Goal: Transaction & Acquisition: Purchase product/service

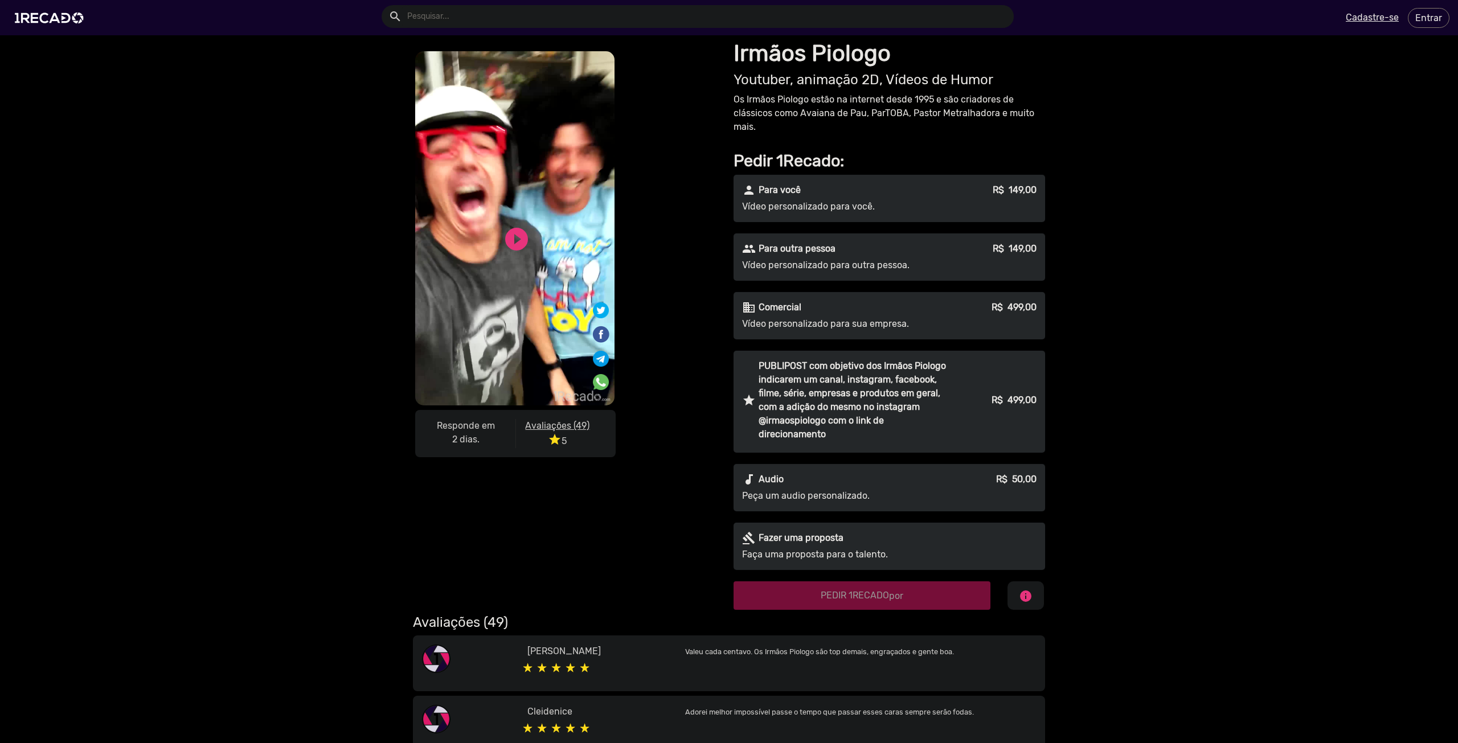
click at [922, 265] on p "Vídeo personalizado para outra pessoa." at bounding box center [845, 266] width 206 height 14
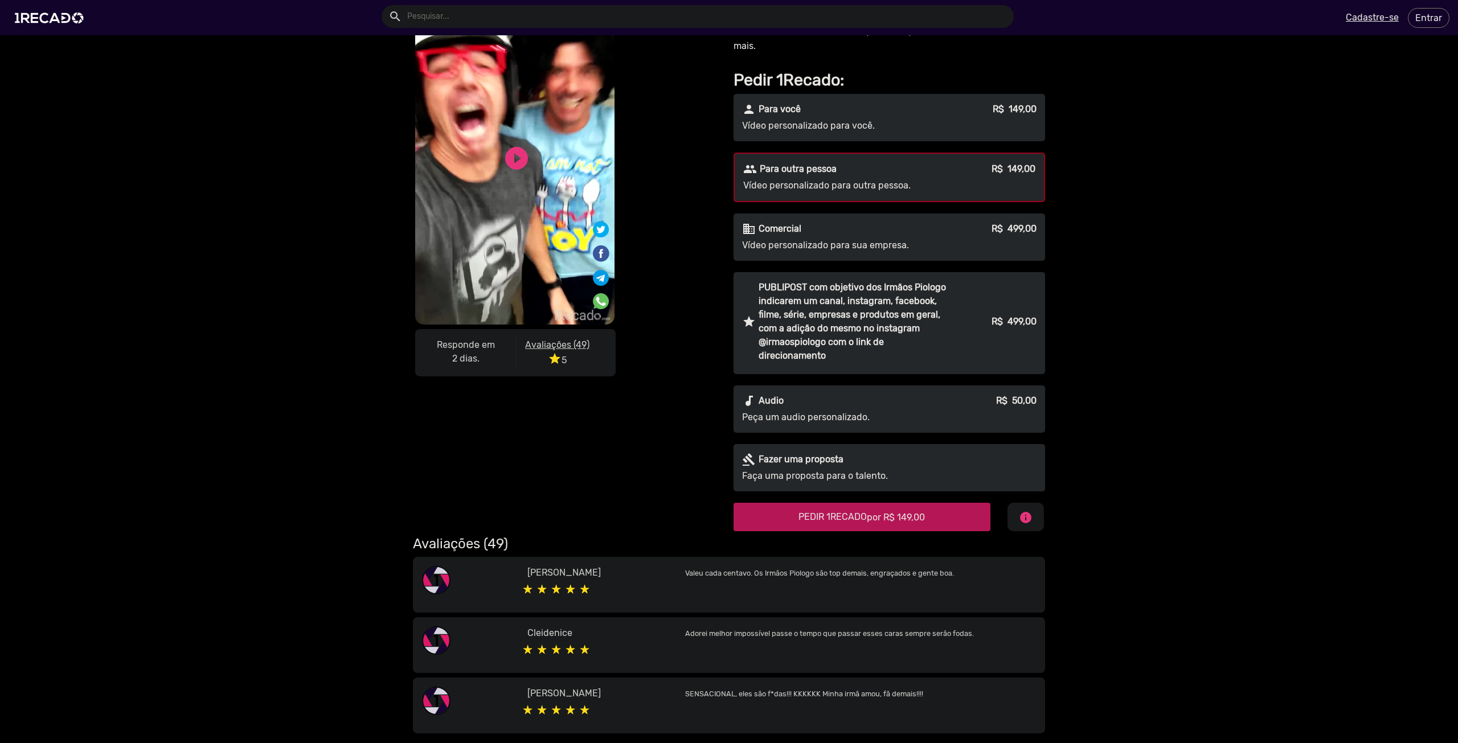
scroll to position [57, 0]
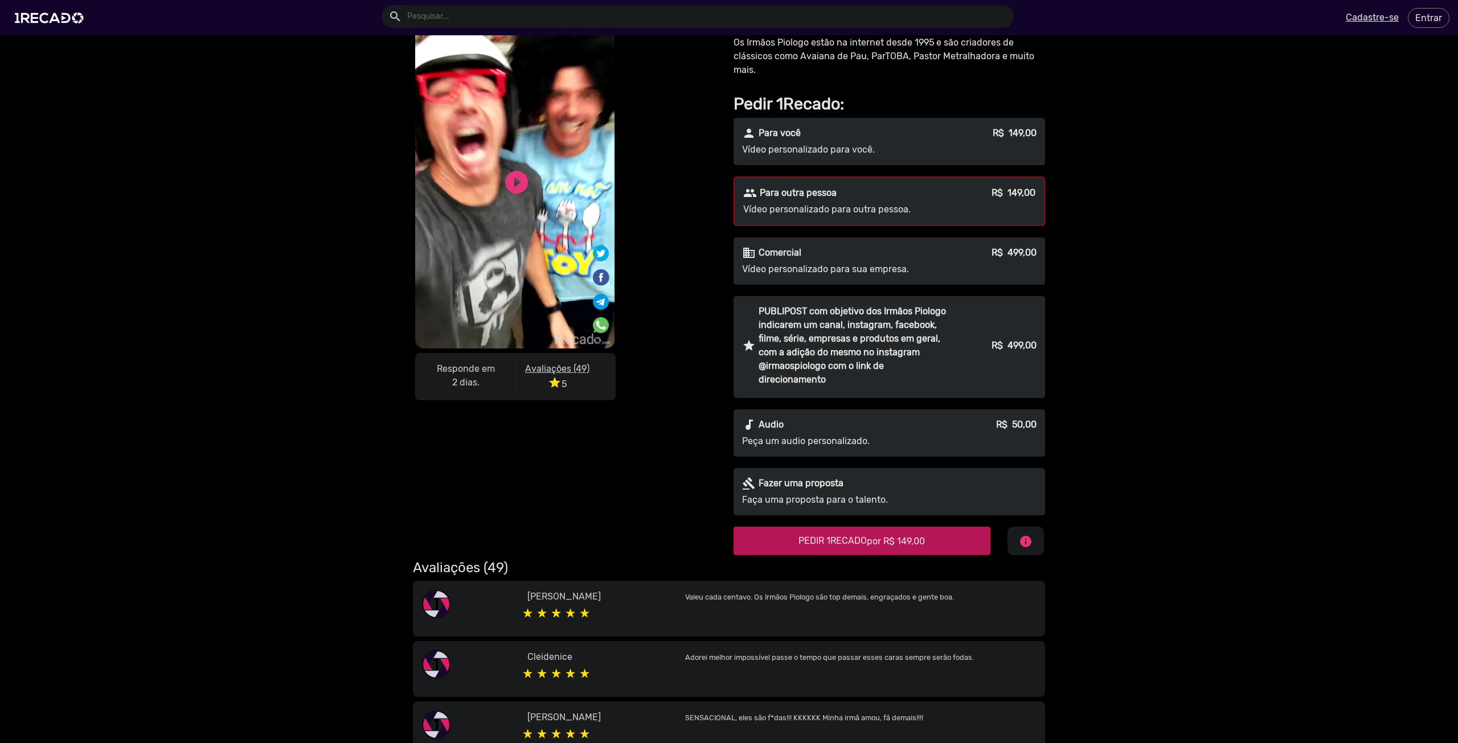
click at [901, 544] on span "por R$ 149,00" at bounding box center [896, 541] width 58 height 11
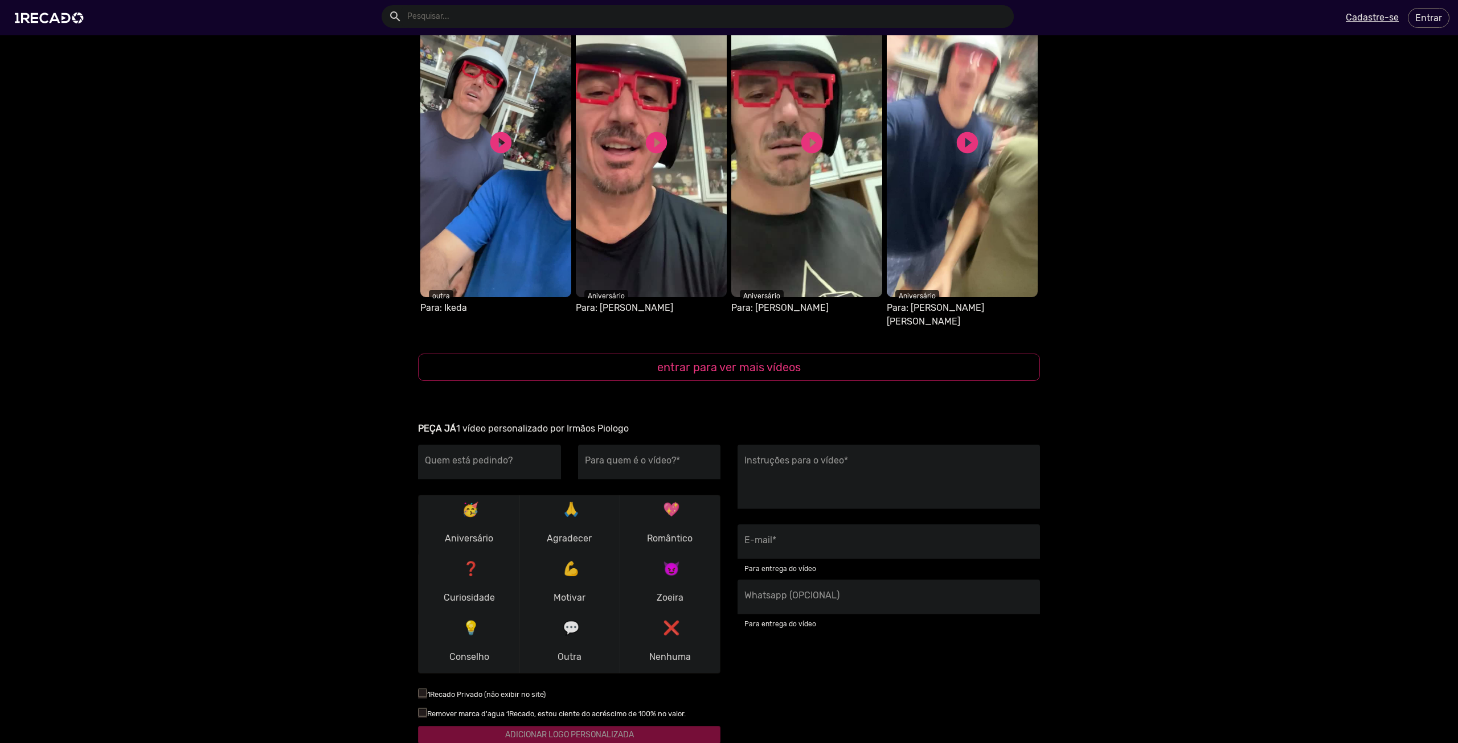
scroll to position [1116, 0]
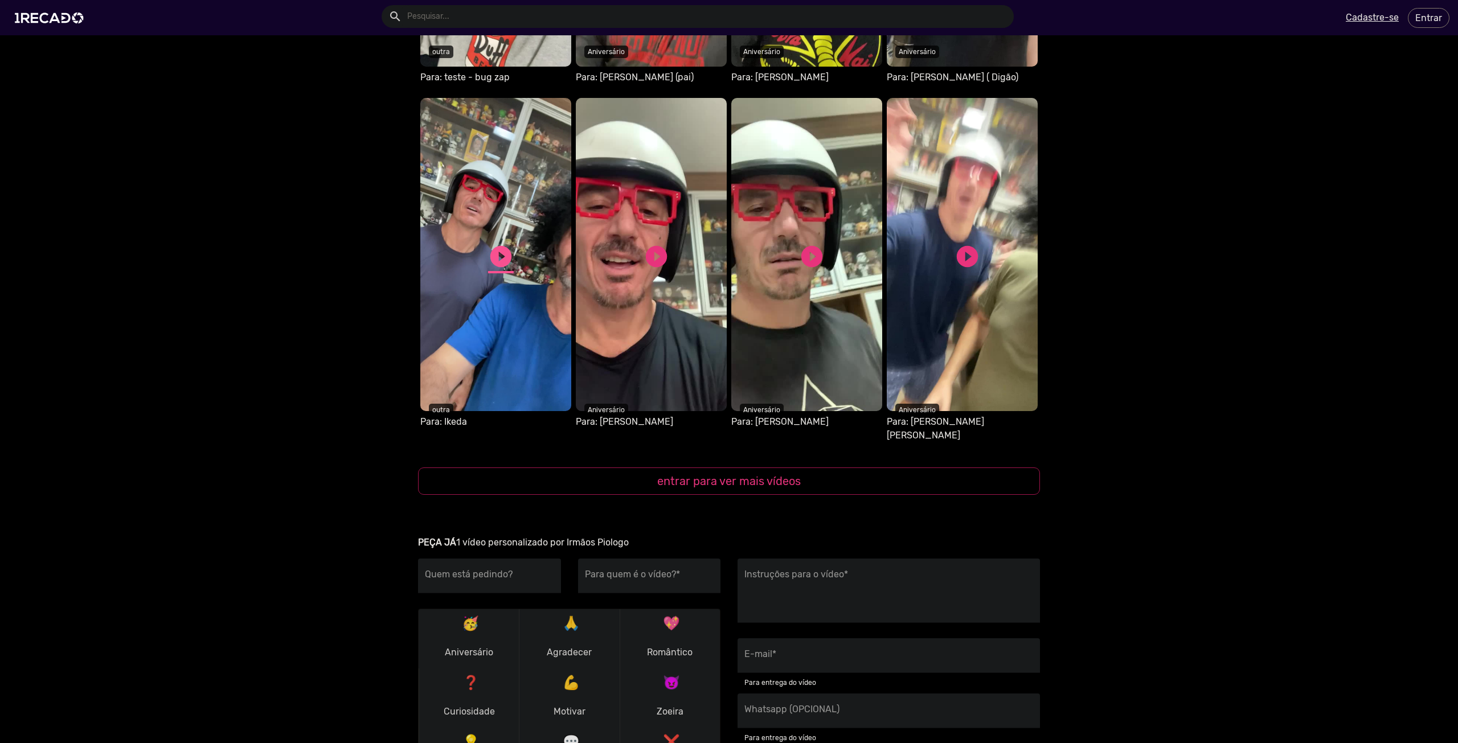
click at [498, 247] on link "play_circle_filled" at bounding box center [501, 257] width 26 height 26
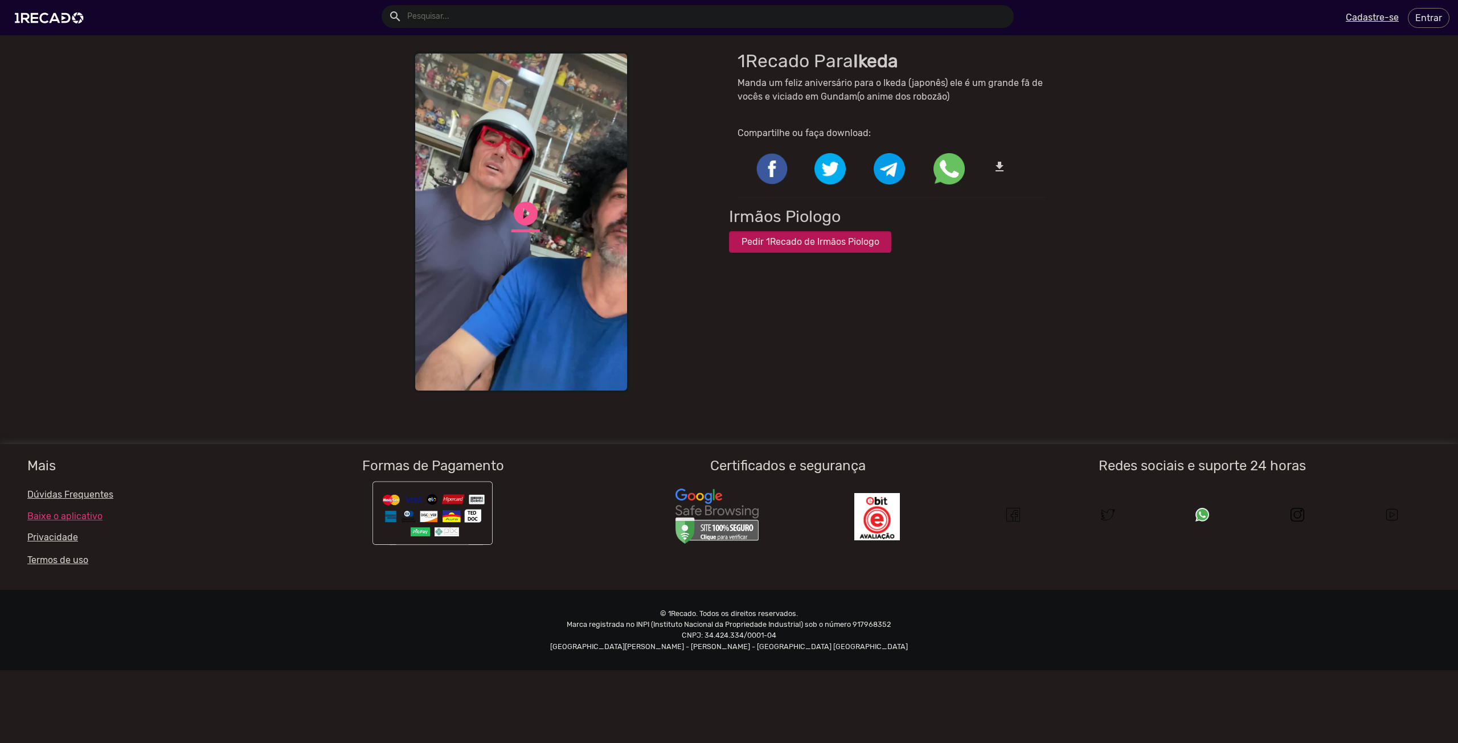
click at [534, 212] on link "play_circle_filled" at bounding box center [525, 213] width 28 height 28
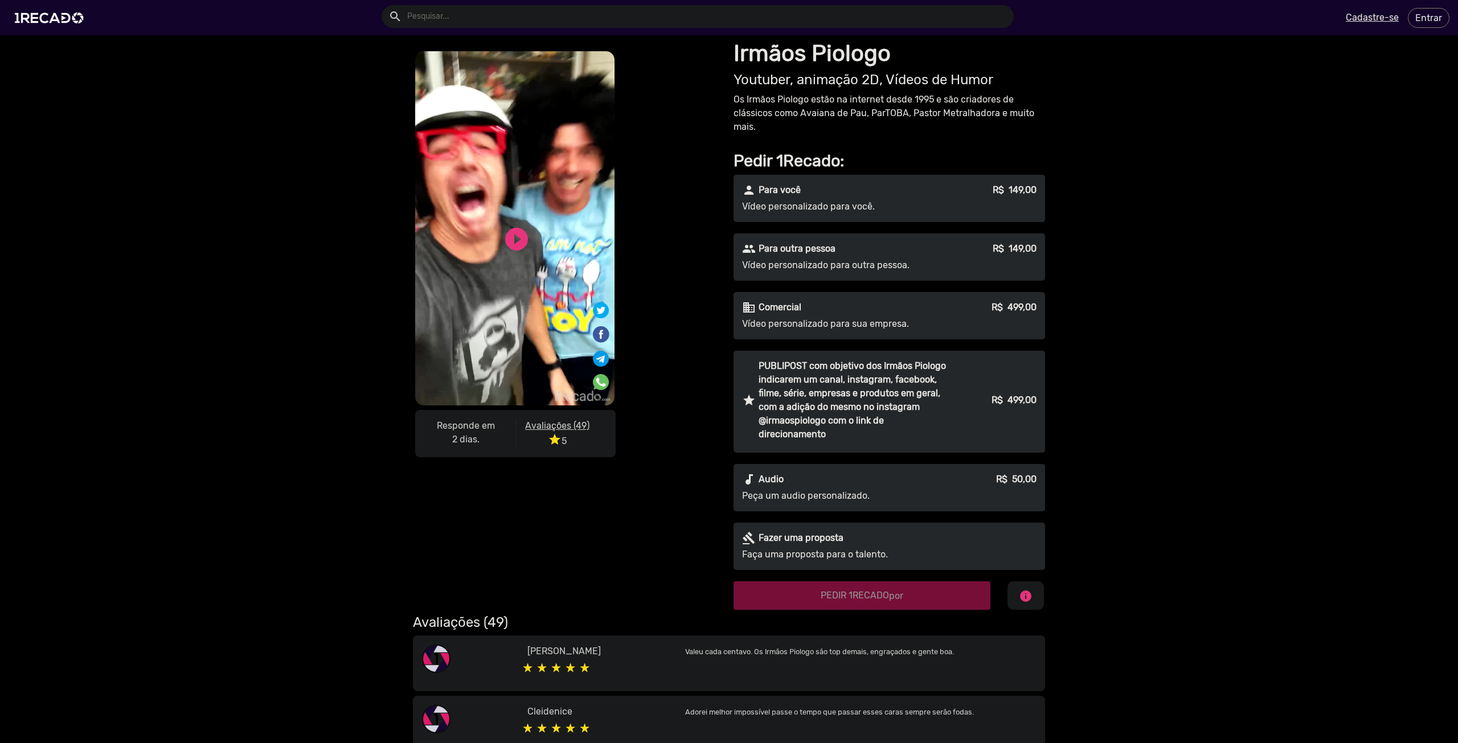
click at [851, 259] on p "Vídeo personalizado para outra pessoa." at bounding box center [845, 266] width 206 height 14
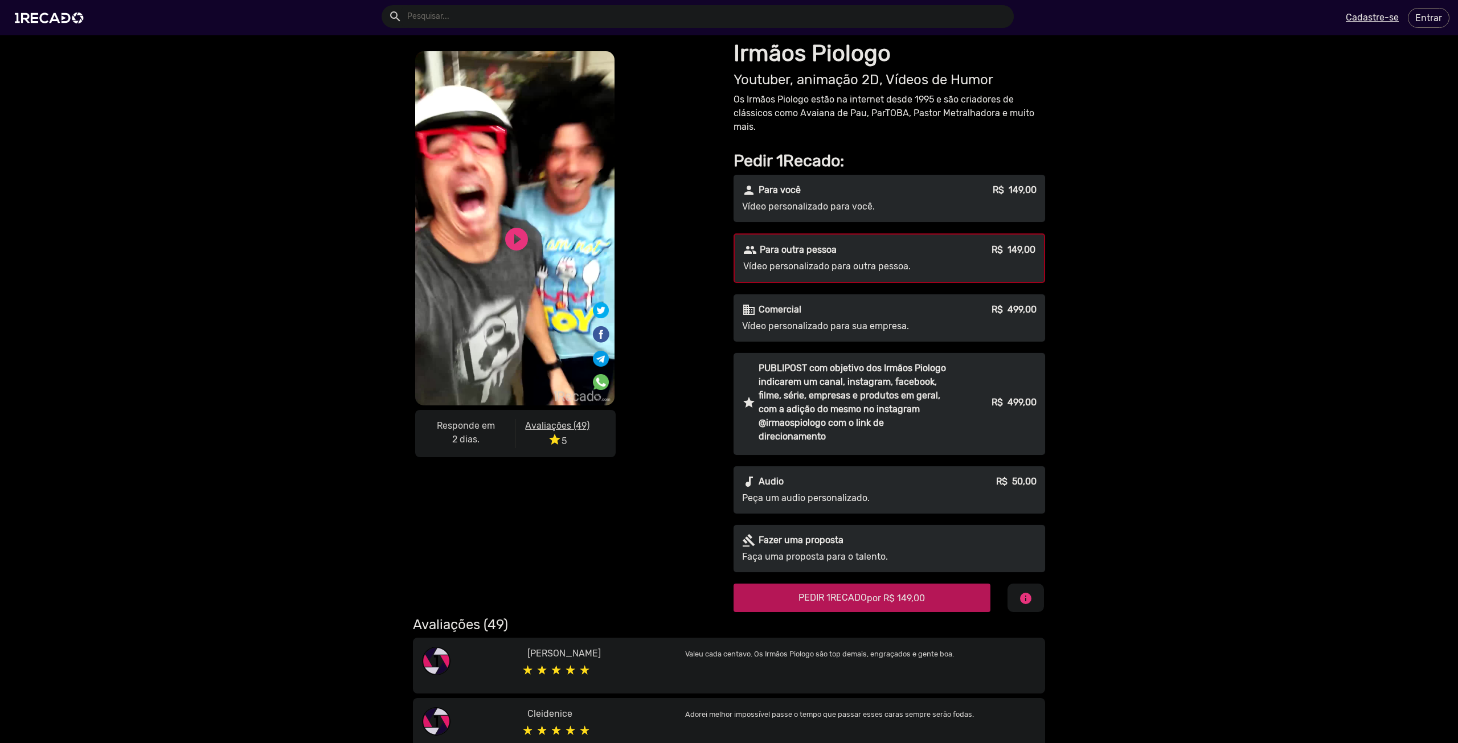
click at [840, 600] on span "PEDIR 1RECADO por R$ 149,00" at bounding box center [861, 597] width 126 height 11
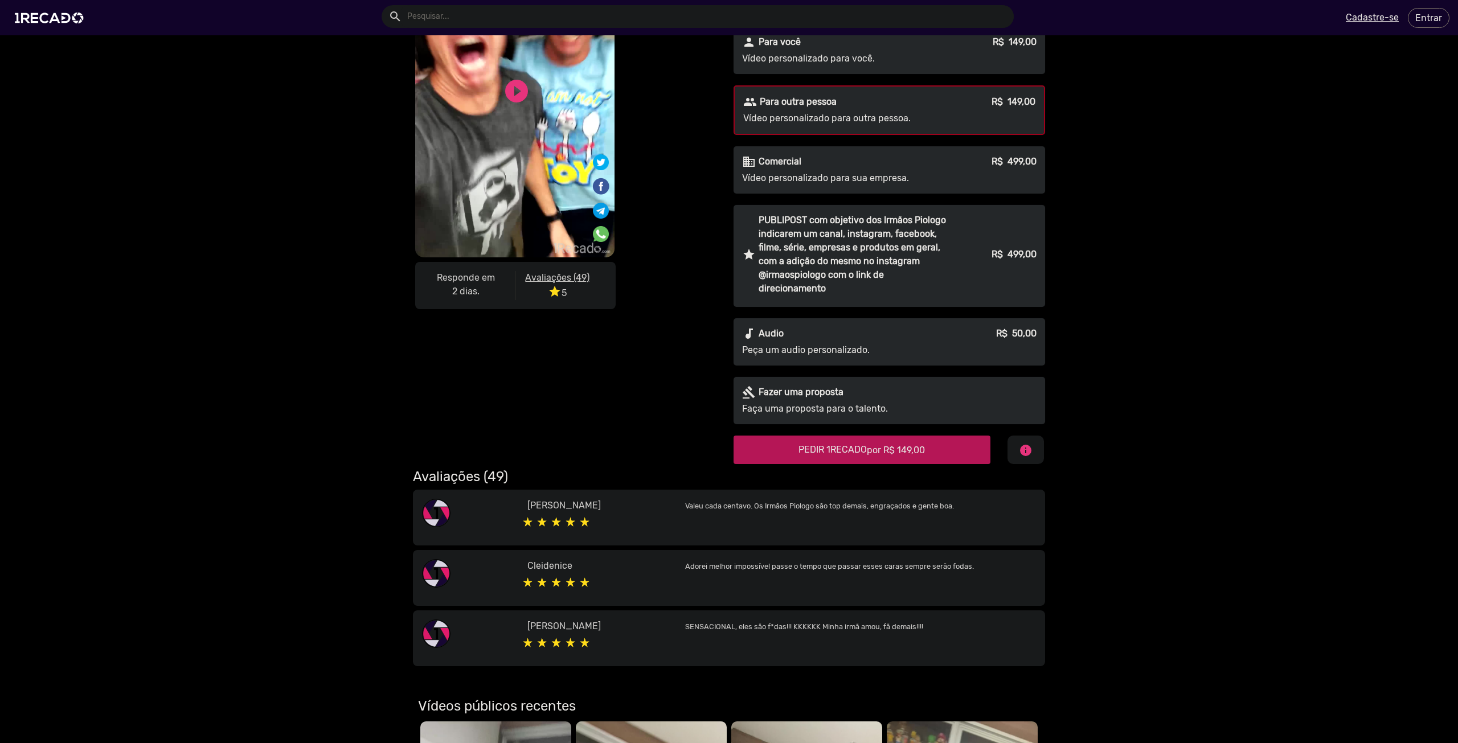
scroll to position [148, 0]
click at [810, 341] on div "audiotrack Audio R$ 50,00" at bounding box center [889, 334] width 294 height 14
click at [860, 463] on "PEDIR 1RECADO por R$ 50,00" at bounding box center [861, 450] width 257 height 28
click at [852, 346] on p "Peça um audio personalizado." at bounding box center [845, 349] width 204 height 14
click at [853, 446] on span "PEDIR 1RECADO por R$ 50,00" at bounding box center [861, 449] width 123 height 11
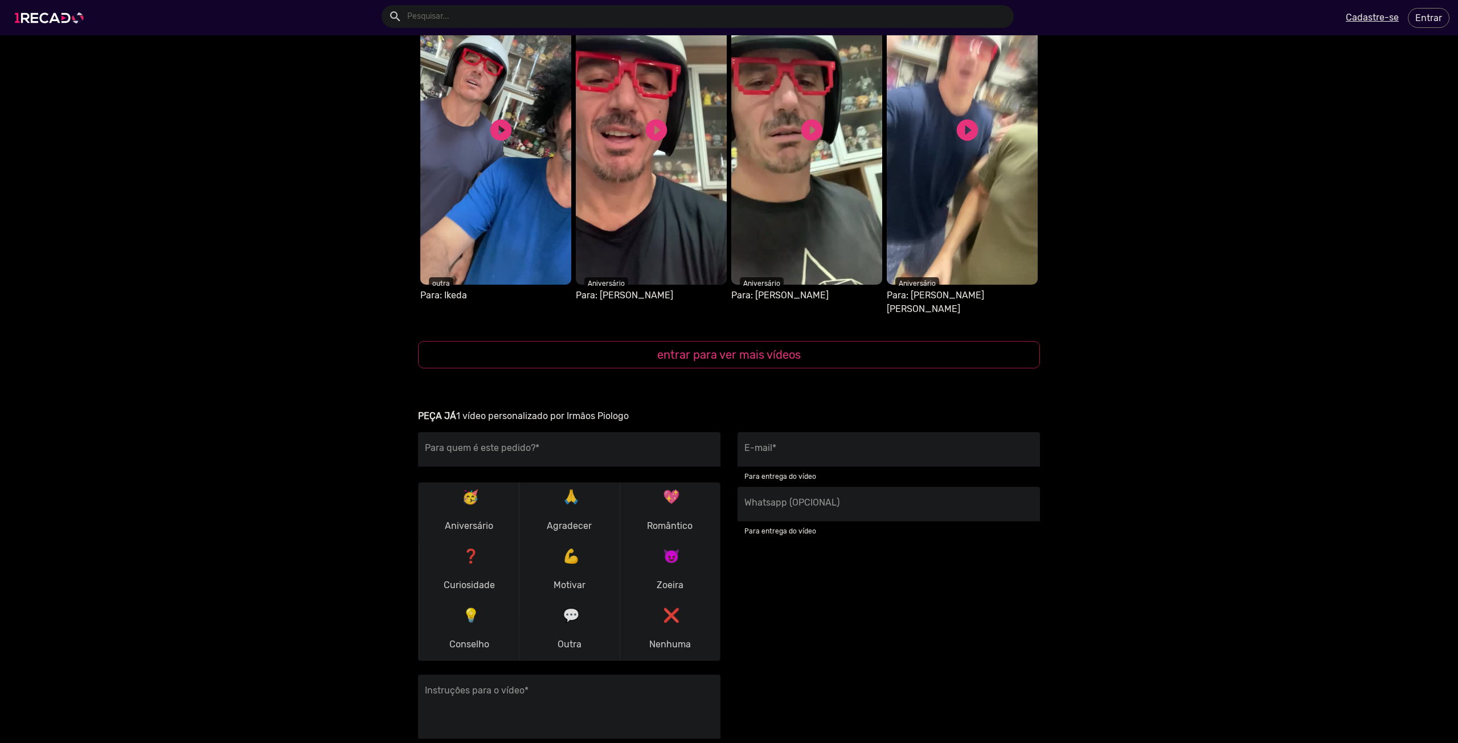
scroll to position [1260, 0]
